Goal: Task Accomplishment & Management: Manage account settings

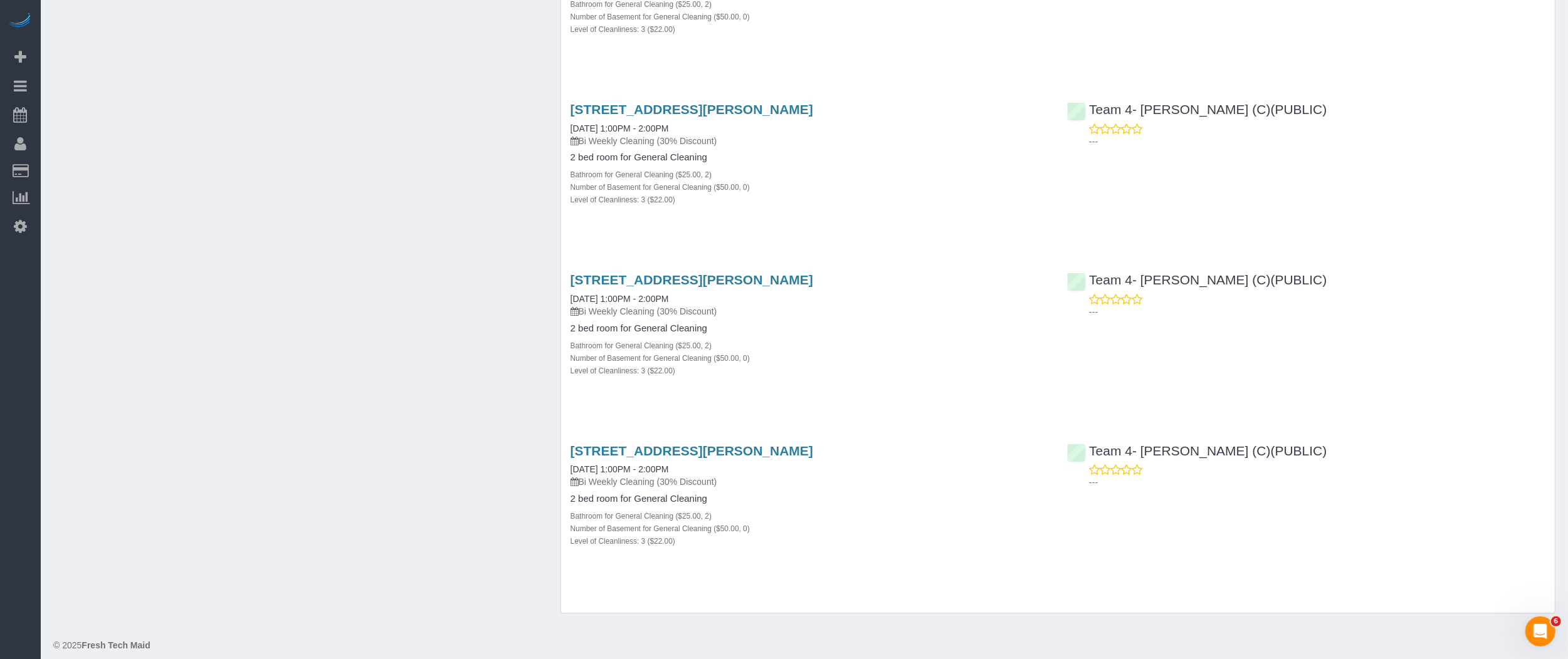
scroll to position [3788, 0]
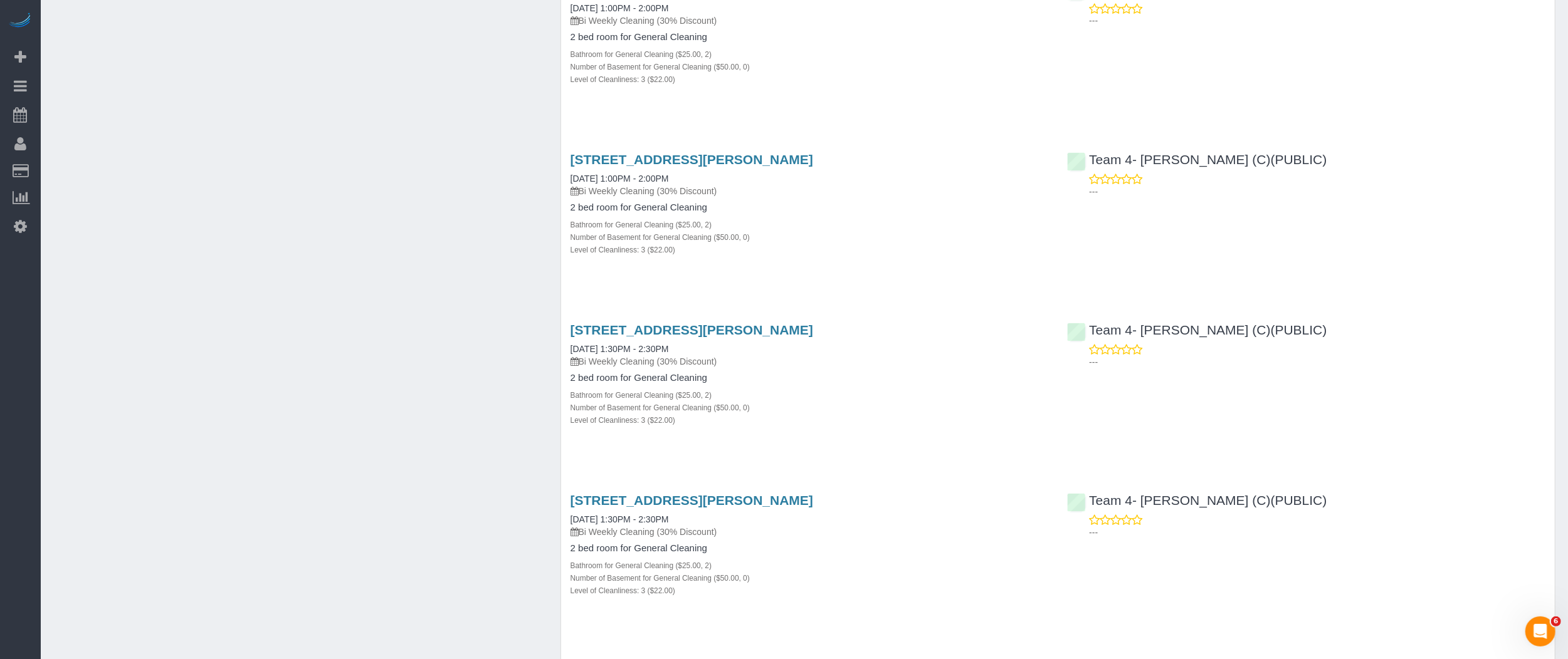
scroll to position [3388, 0]
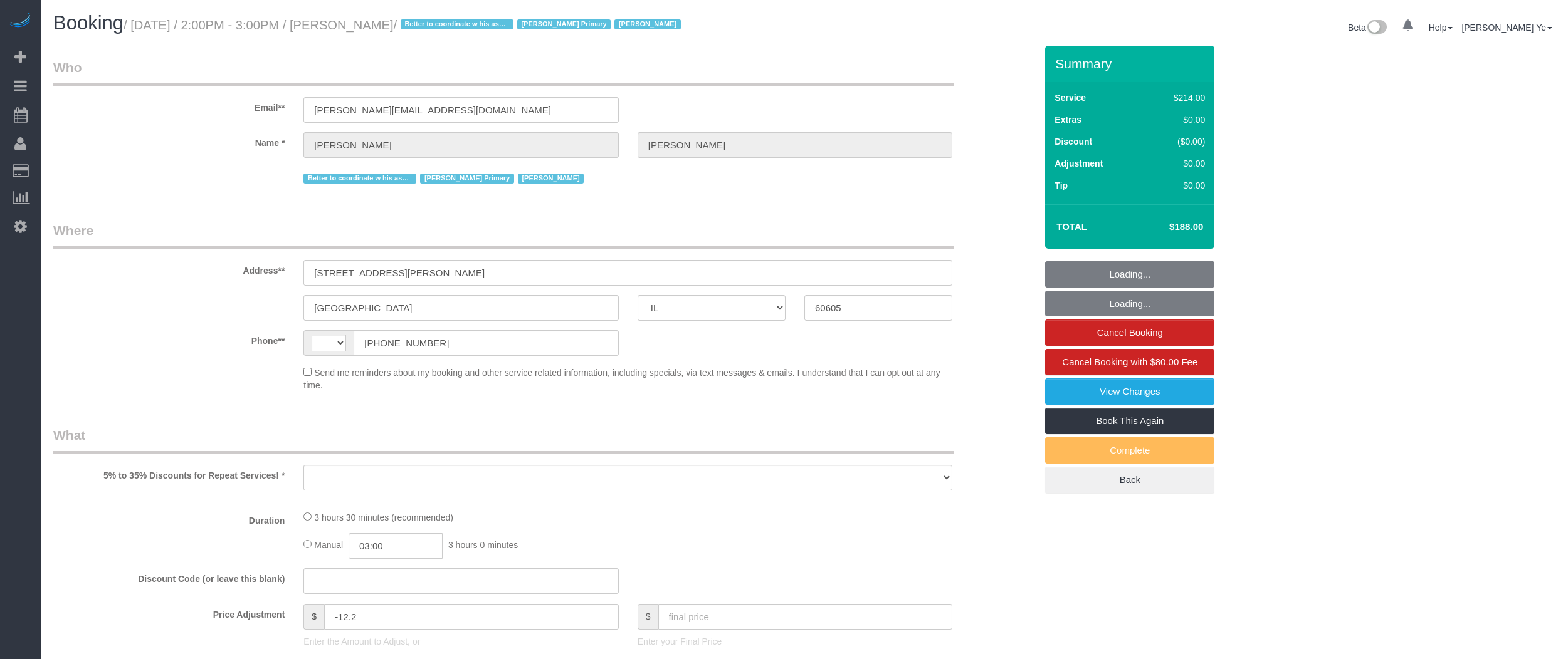
select select "IL"
select select "string:[GEOGRAPHIC_DATA]"
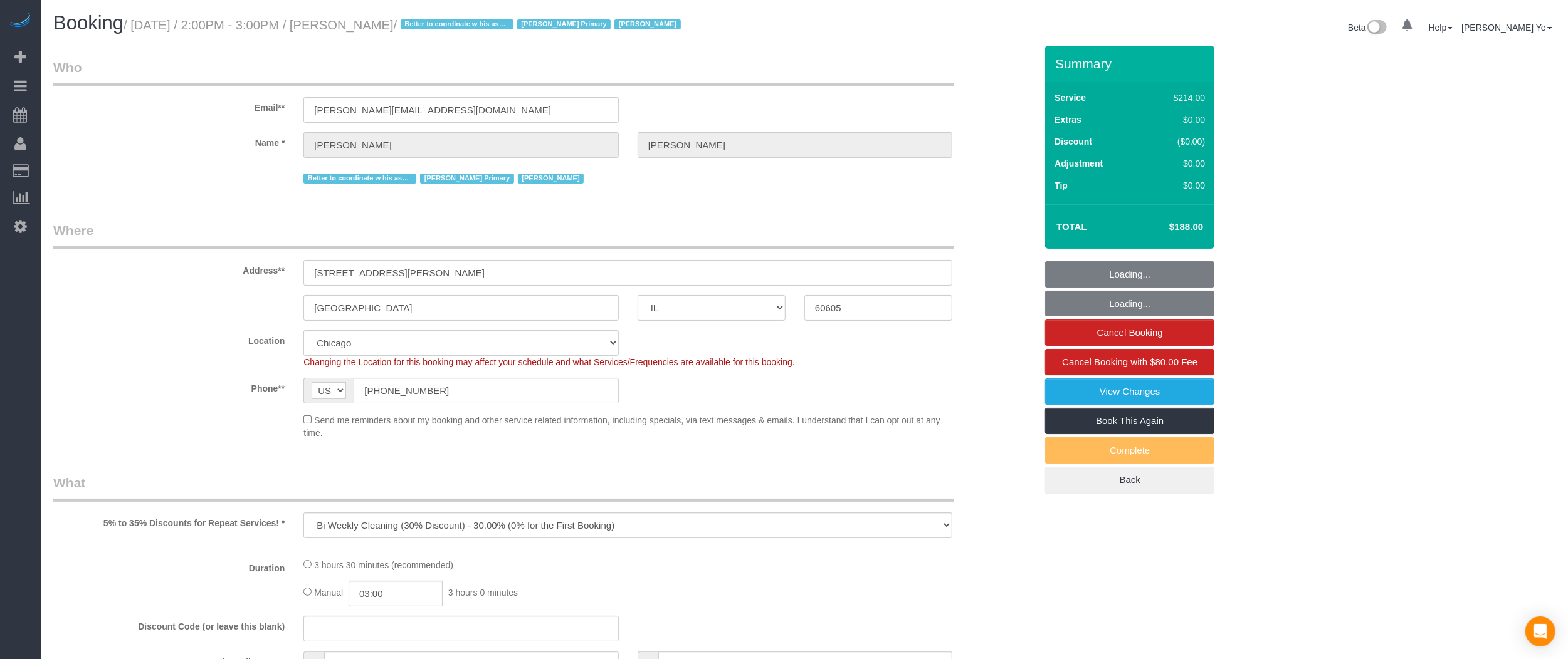
select select "object:1201"
select select "string:fspay-731c1dfe-ab7f-4263-9236-2f0f0a3ae824"
select select "512"
select select "2"
select select "3"
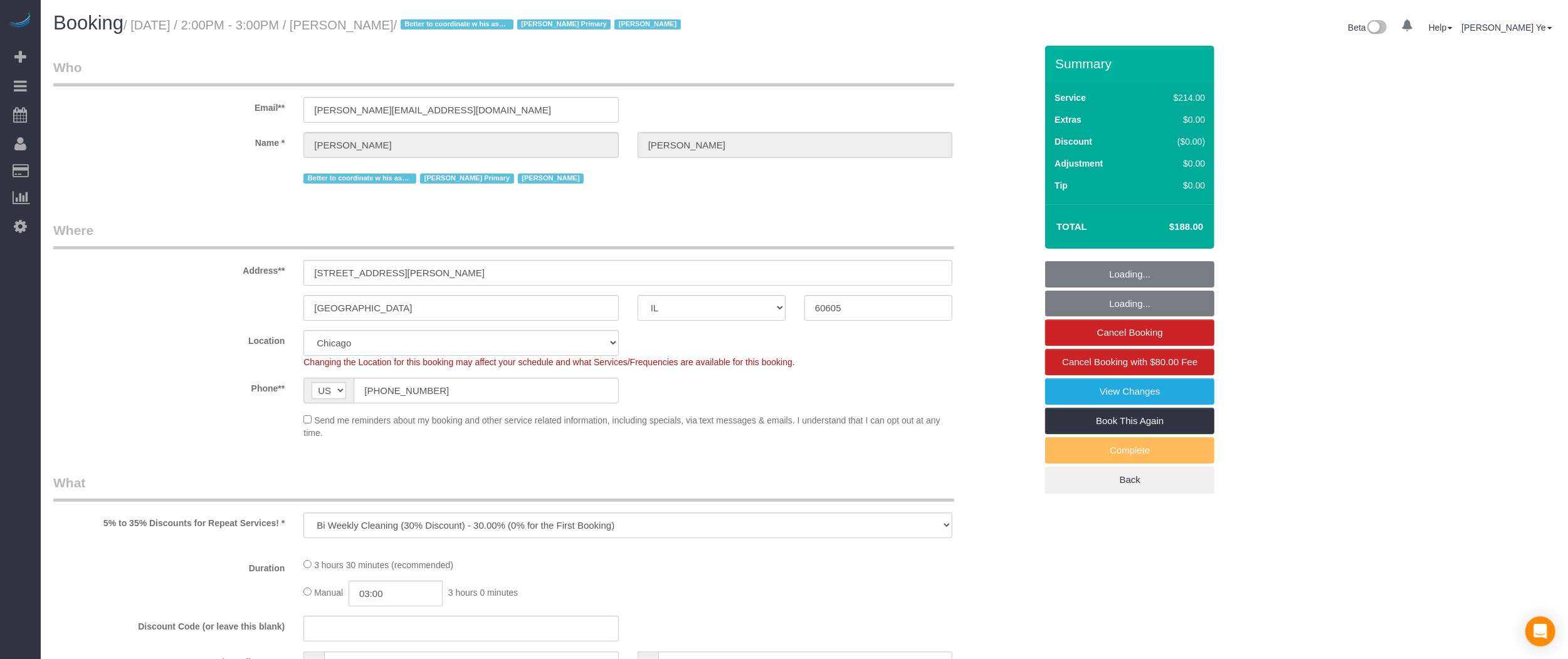
select select "number:1"
select select "number:58"
select select "number:139"
select select "number:106"
select select "2"
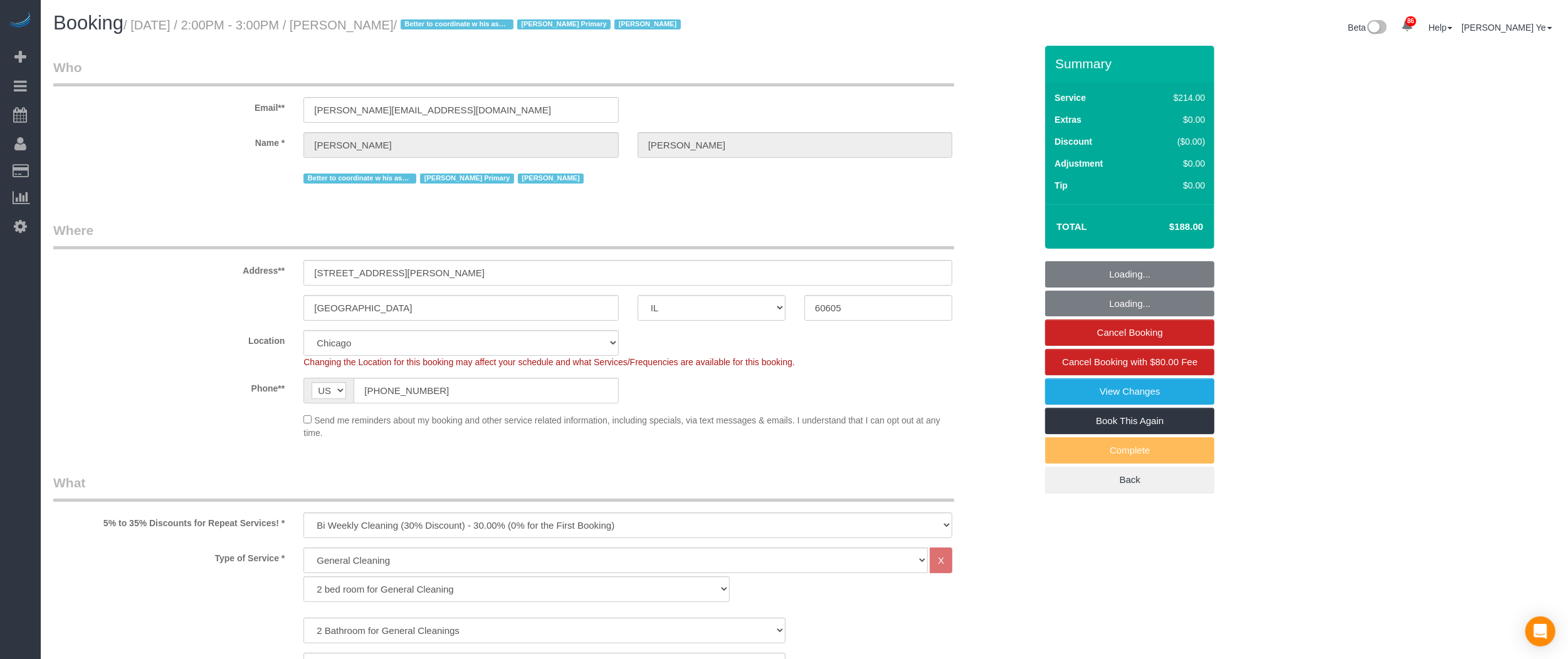
select select "3"
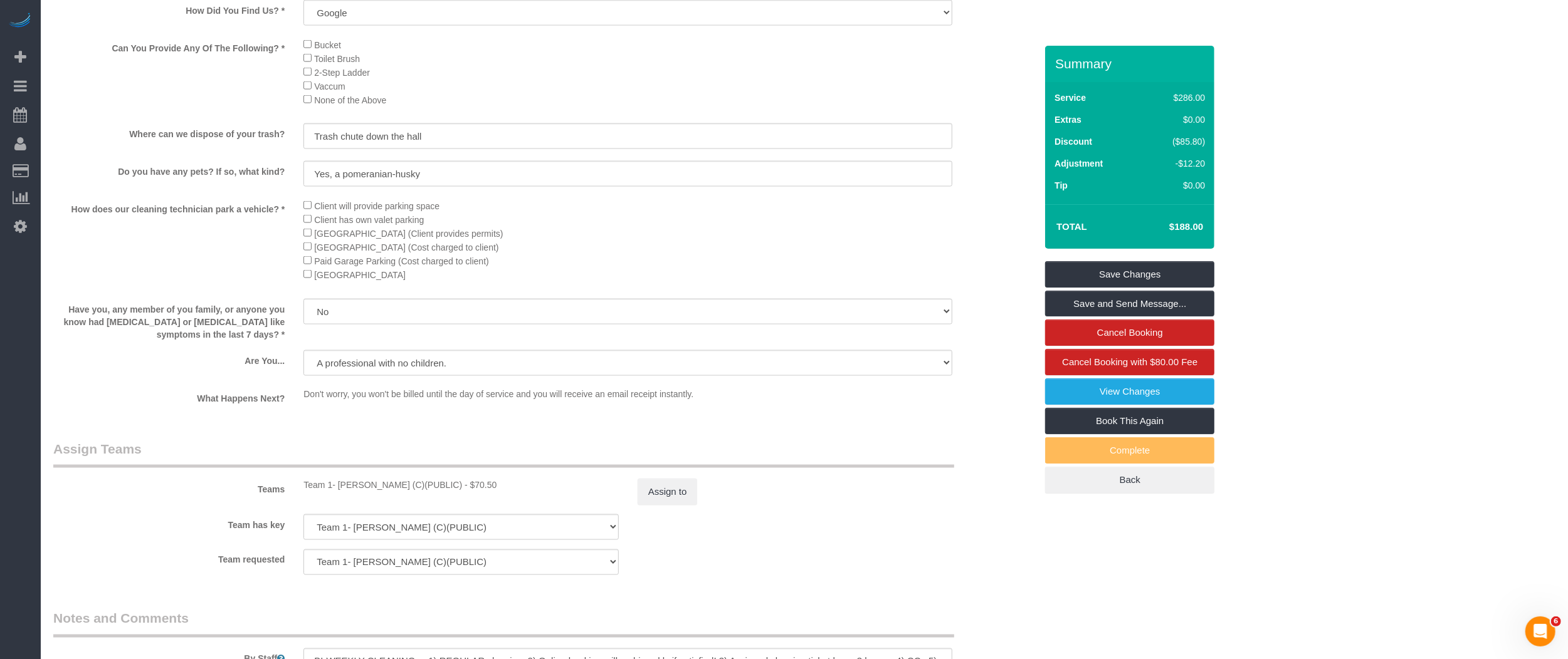
scroll to position [1820, 0]
